Goal: Check status: Check status

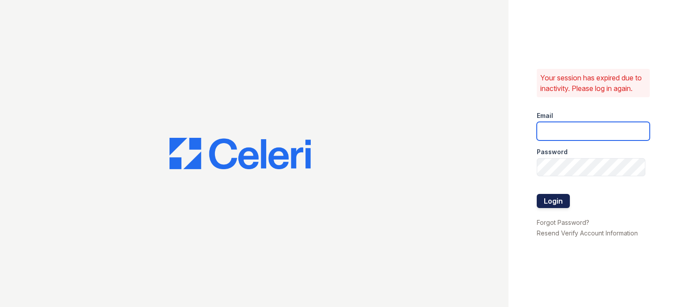
type input "sidney.contee@greystar.com"
click at [560, 199] on button "Login" at bounding box center [553, 201] width 33 height 14
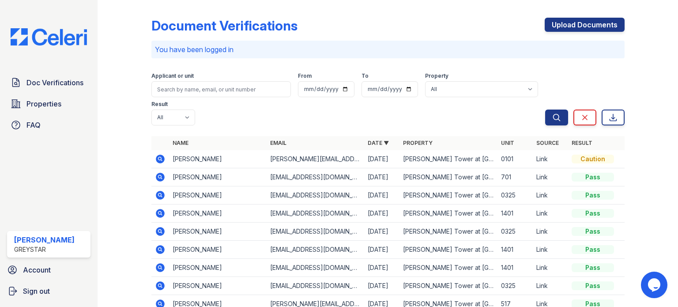
click at [159, 158] on icon at bounding box center [159, 158] width 2 height 2
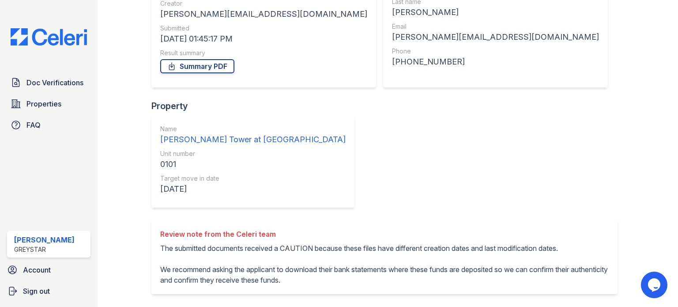
scroll to position [132, 0]
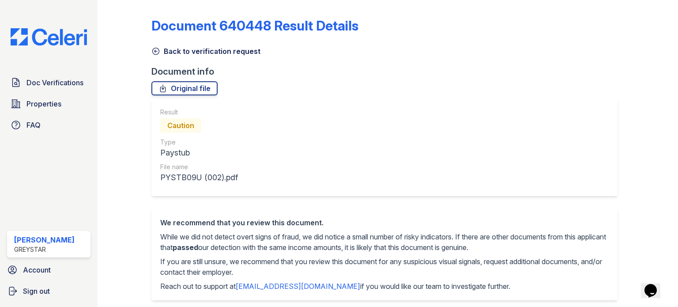
drag, startPoint x: 155, startPoint y: 48, endPoint x: 399, endPoint y: 138, distance: 259.9
click at [155, 48] on icon at bounding box center [155, 51] width 7 height 7
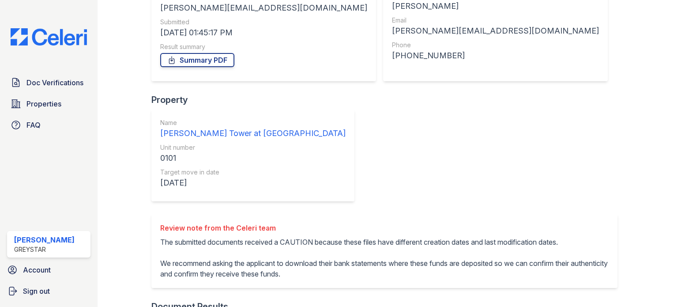
scroll to position [140, 0]
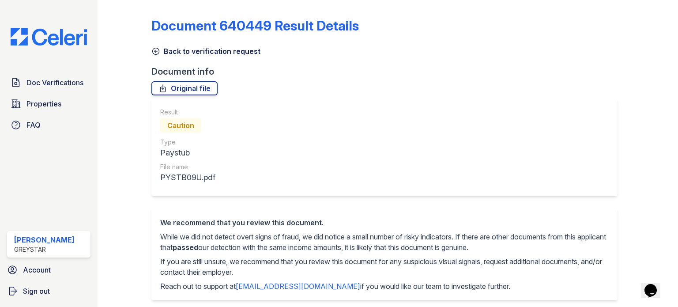
click at [157, 54] on icon at bounding box center [155, 51] width 9 height 9
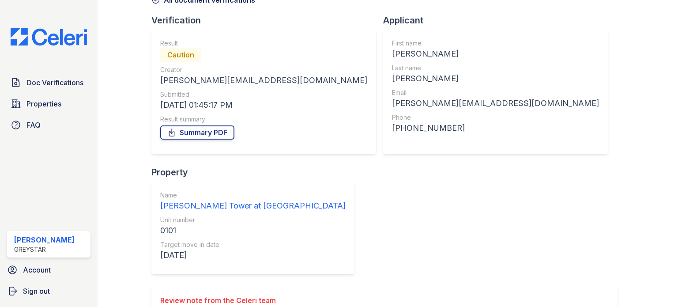
scroll to position [140, 0]
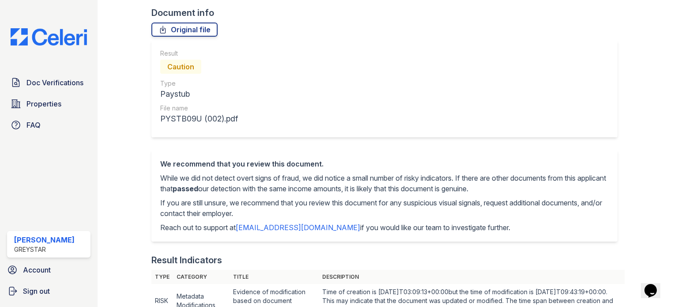
scroll to position [103, 0]
